Goal: Information Seeking & Learning: Find specific fact

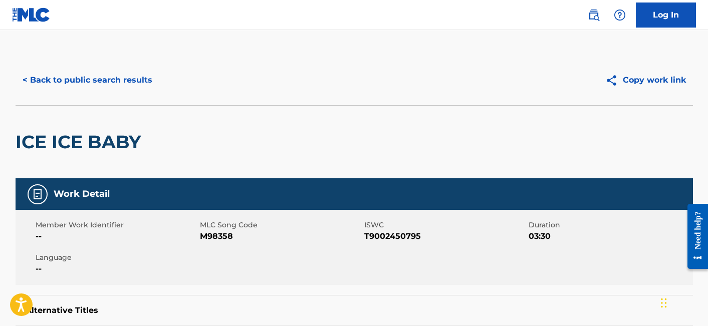
click at [114, 82] on button "< Back to public search results" at bounding box center [88, 80] width 144 height 25
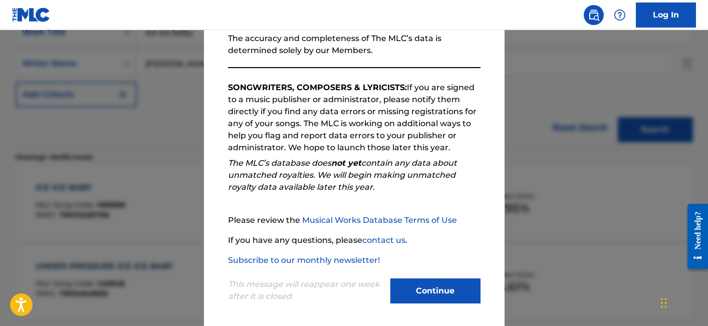
scroll to position [132, 0]
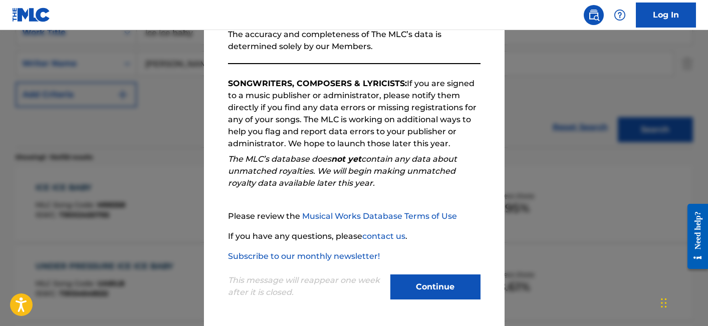
click at [454, 278] on button "Continue" at bounding box center [435, 287] width 90 height 25
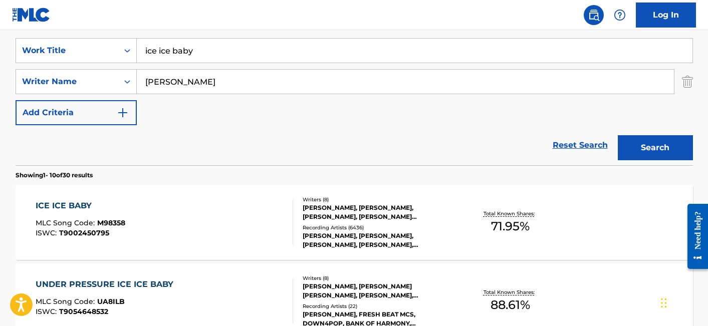
scroll to position [183, 0]
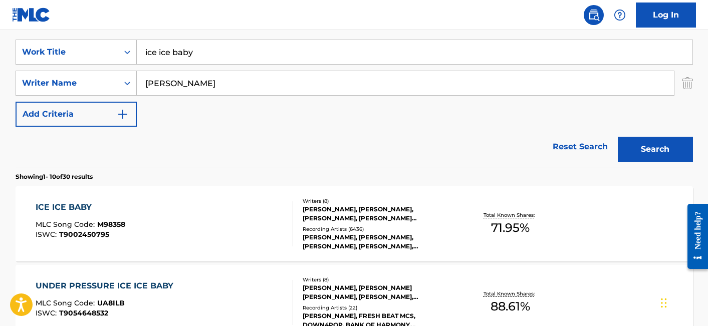
click at [230, 57] on input "ice ice baby" at bounding box center [415, 52] width 556 height 24
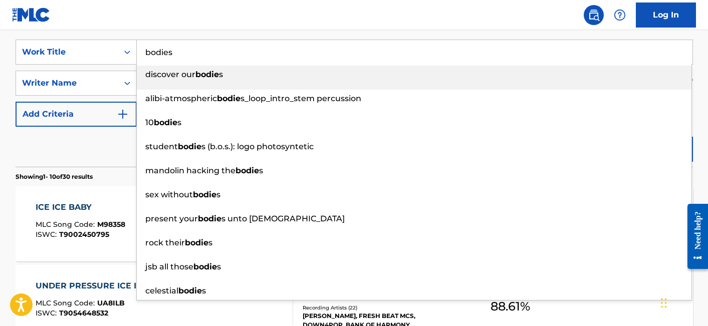
type input "bodies"
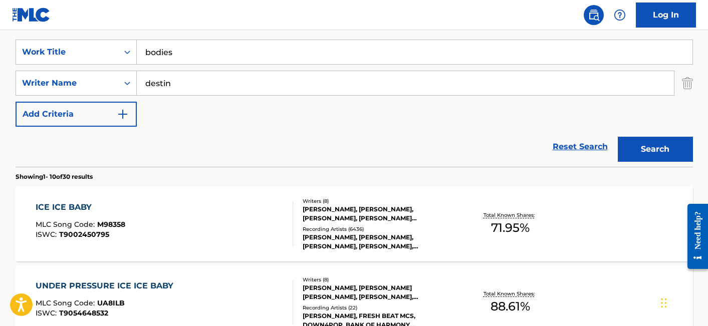
type input "destin"
click at [618, 137] on button "Search" at bounding box center [655, 149] width 75 height 25
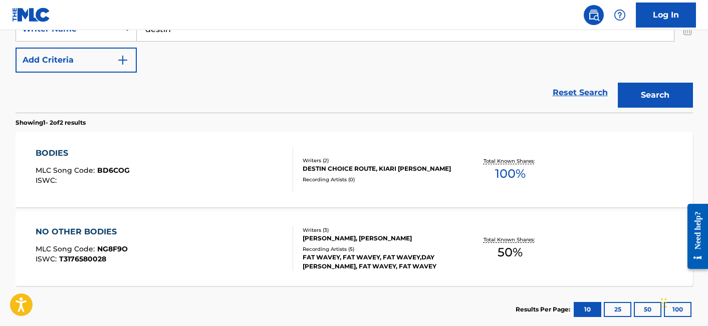
scroll to position [238, 0]
click at [190, 164] on div "BODIES MLC Song Code : BD6COG ISWC :" at bounding box center [164, 169] width 257 height 45
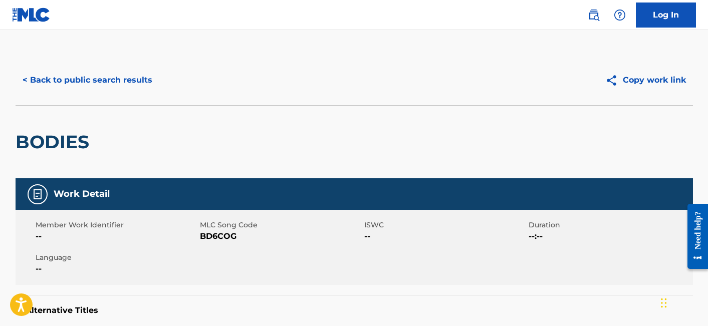
click at [114, 93] on div "< Back to public search results Copy work link" at bounding box center [354, 80] width 677 height 50
click at [111, 86] on button "< Back to public search results" at bounding box center [88, 80] width 144 height 25
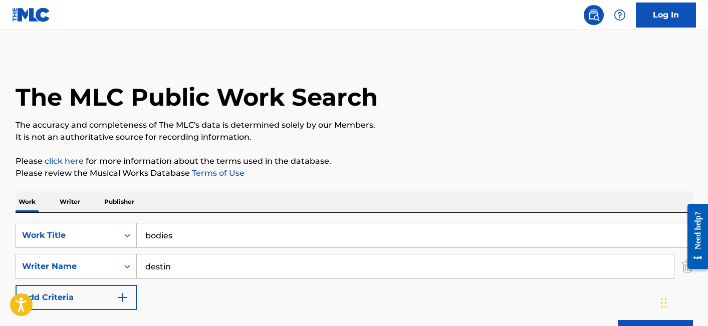
click at [245, 225] on input "bodies" at bounding box center [415, 235] width 556 height 24
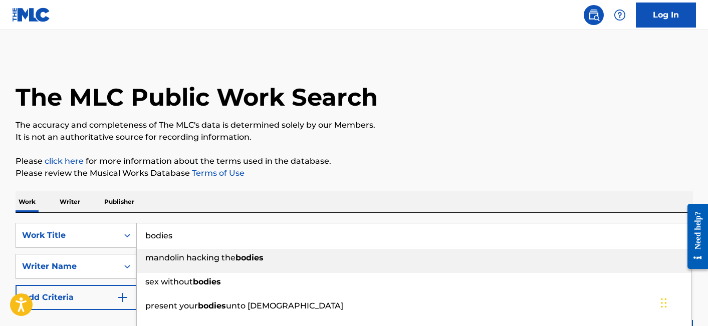
click at [244, 225] on input "bodies" at bounding box center [415, 235] width 556 height 24
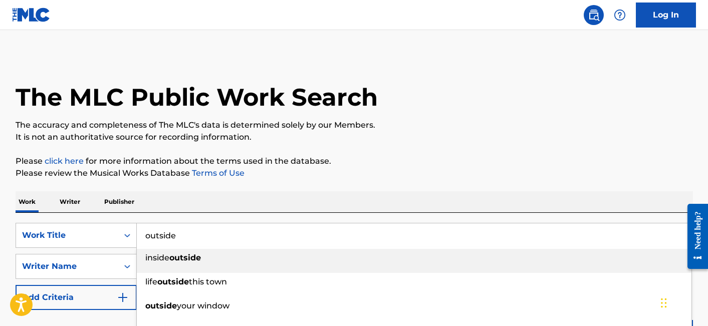
type input "outside"
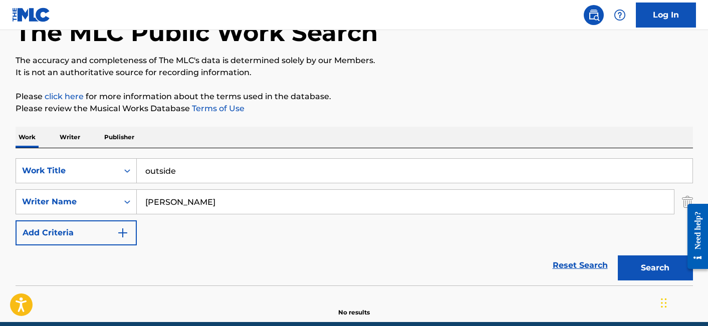
scroll to position [109, 0]
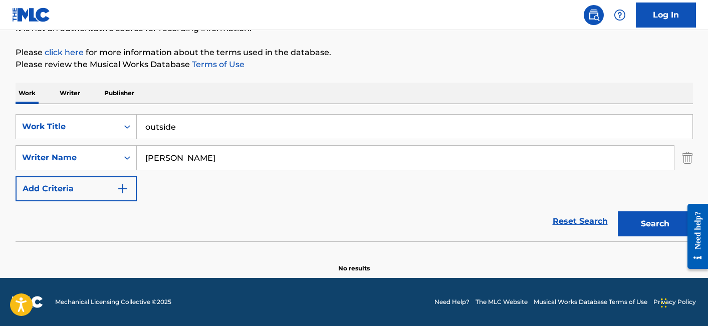
click at [241, 154] on input "[PERSON_NAME]" at bounding box center [405, 158] width 537 height 24
click at [240, 154] on input "[PERSON_NAME]" at bounding box center [405, 158] width 537 height 24
click at [618, 211] on button "Search" at bounding box center [655, 223] width 75 height 25
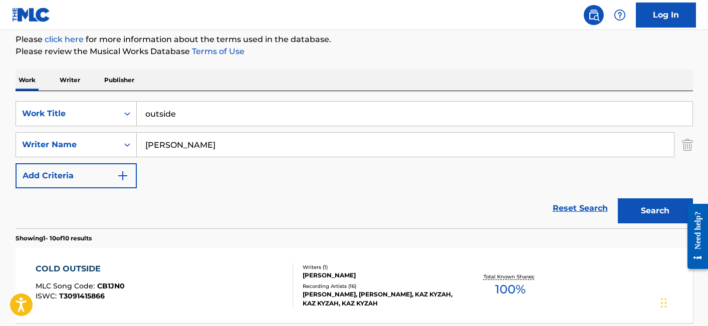
scroll to position [114, 0]
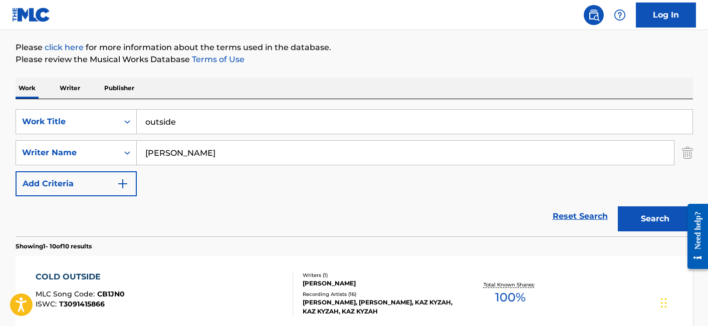
click at [218, 149] on input "[PERSON_NAME]" at bounding box center [405, 153] width 537 height 24
type input "[PERSON_NAME]"
click at [618, 206] on button "Search" at bounding box center [655, 218] width 75 height 25
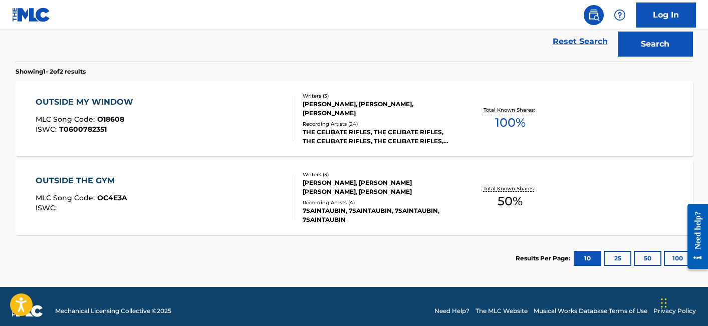
scroll to position [298, 0]
